Goal: Task Accomplishment & Management: Manage account settings

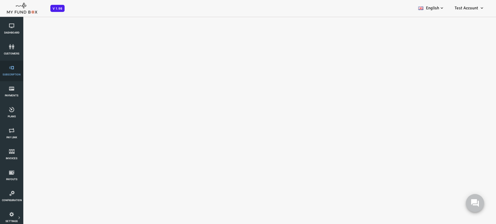
click at [0, 0] on span "Subscription" at bounding box center [0, 0] width 0 height 0
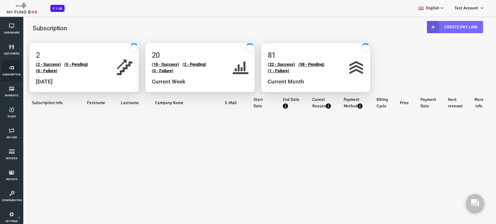
select select "100"
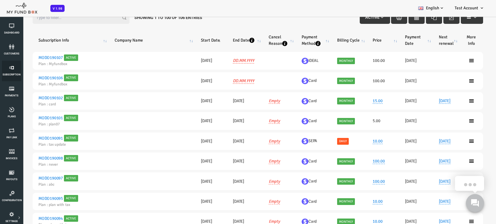
scroll to position [97, 0]
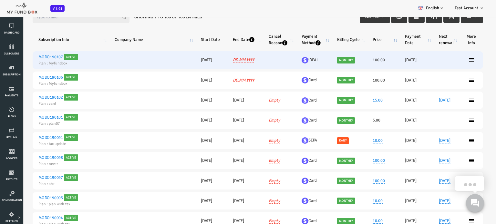
click at [351, 61] on td "100.00" at bounding box center [363, 59] width 32 height 17
click at [355, 59] on td "100.00" at bounding box center [363, 59] width 32 height 17
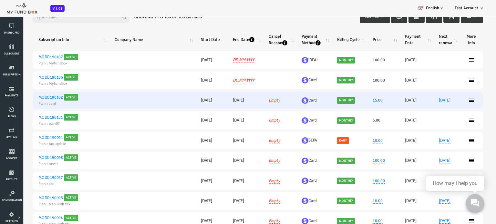
click at [353, 101] on link "15.00" at bounding box center [358, 100] width 10 height 5
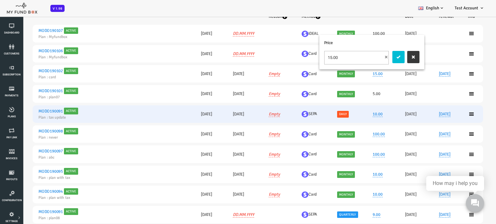
scroll to position [0, 0]
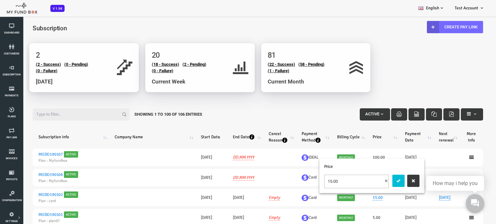
click at [327, 121] on div "Filter: Active Showing 1 to 100 of 106 Entries" at bounding box center [237, 114] width 463 height 25
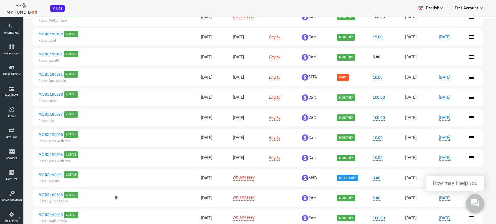
scroll to position [165, 0]
